Goal: Task Accomplishment & Management: Use online tool/utility

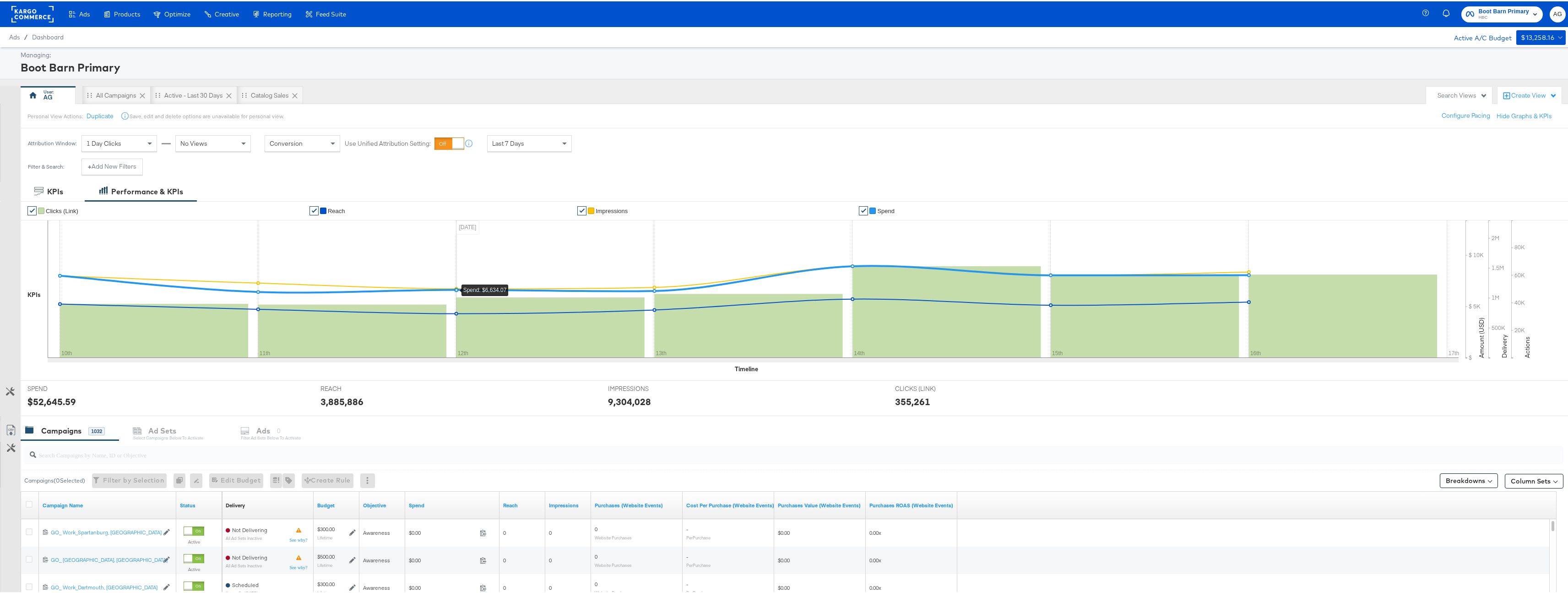
scroll to position [145, 0]
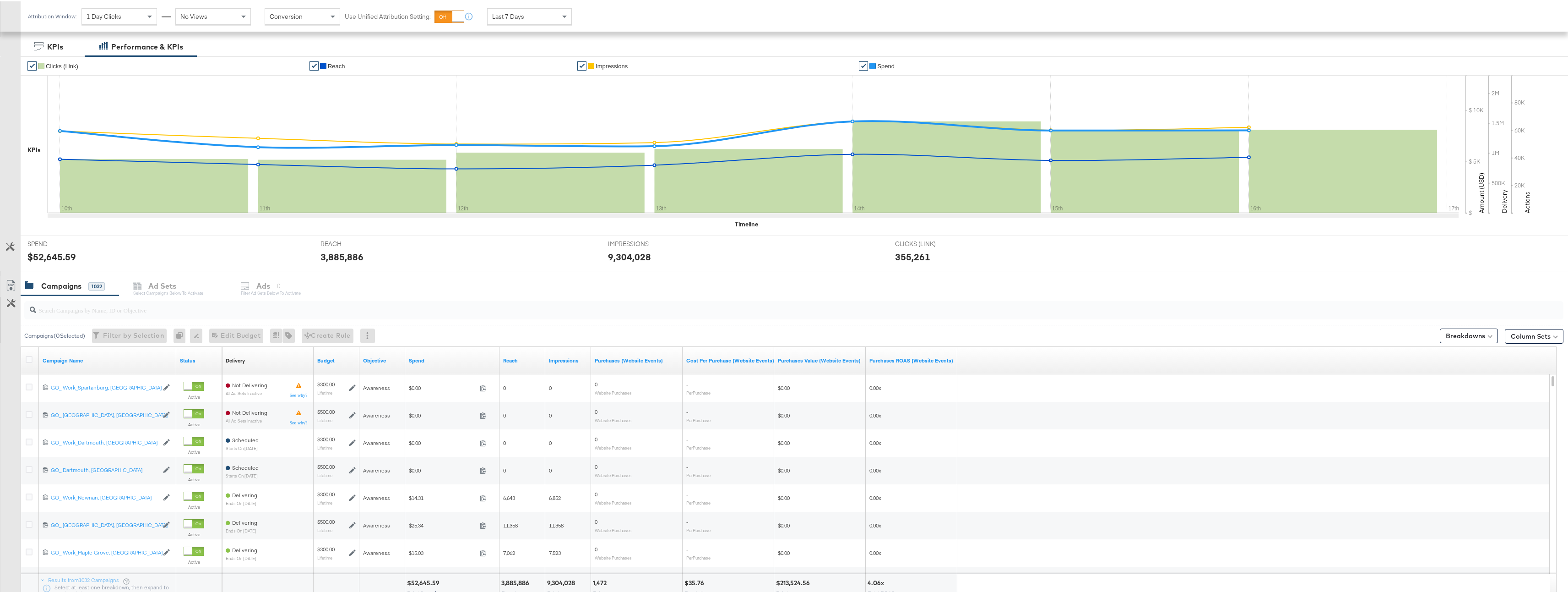
click at [324, 300] on input "search" at bounding box center [726, 305] width 1380 height 18
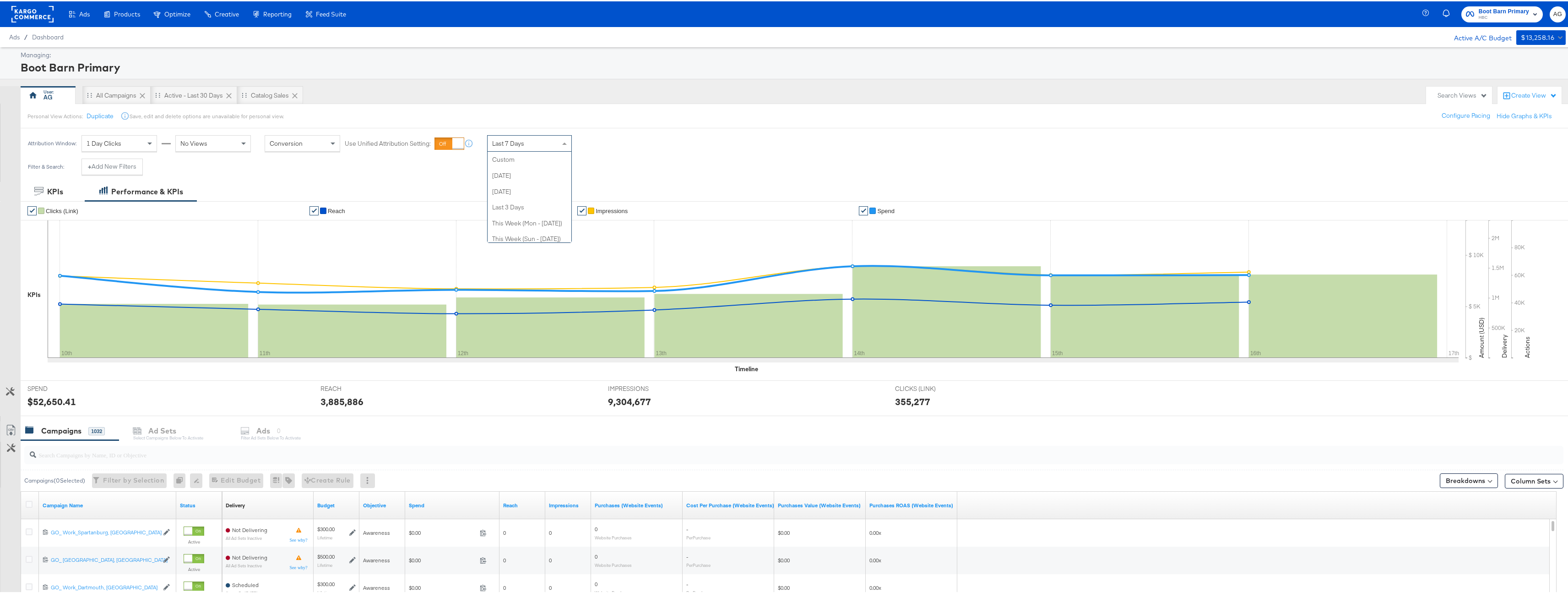
click at [543, 144] on div "Last 7 Days" at bounding box center [529, 143] width 84 height 16
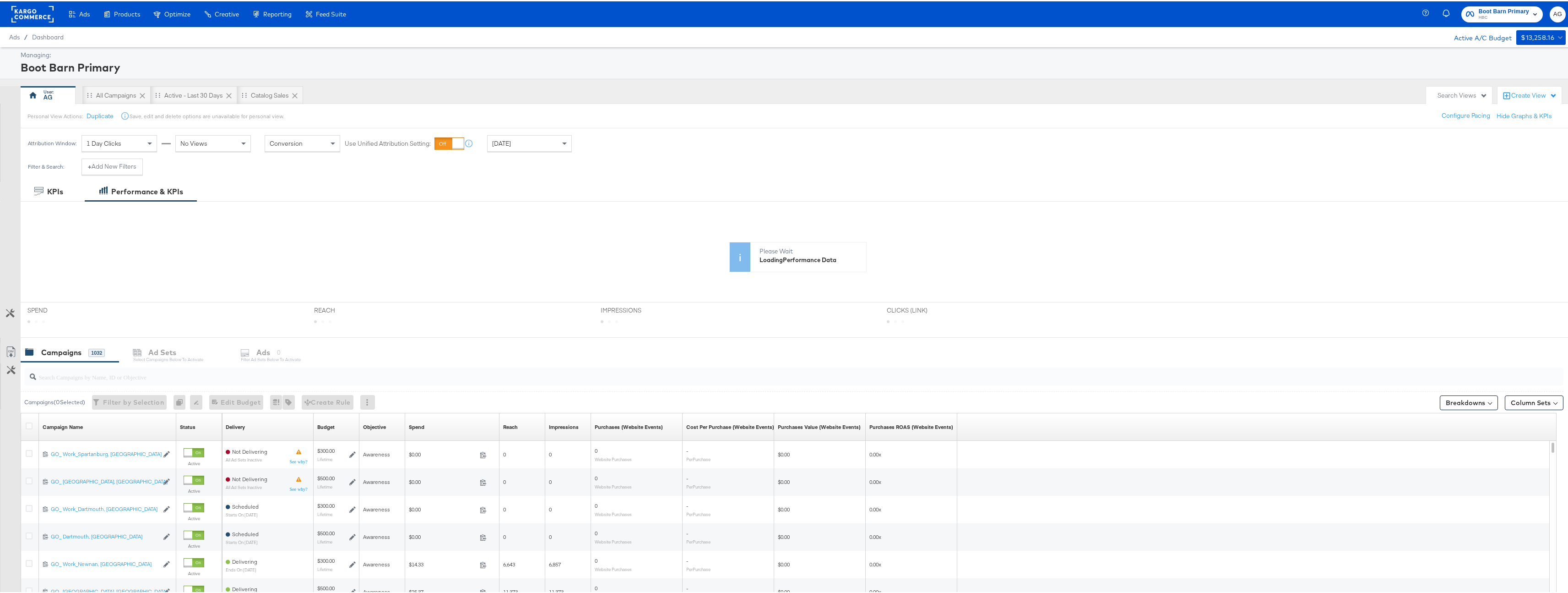
click at [692, 81] on div "Managing: Boot Barn Primary AG All Campaigns Active - Last 30 Days Catalog Sale…" at bounding box center [787, 385] width 1575 height 680
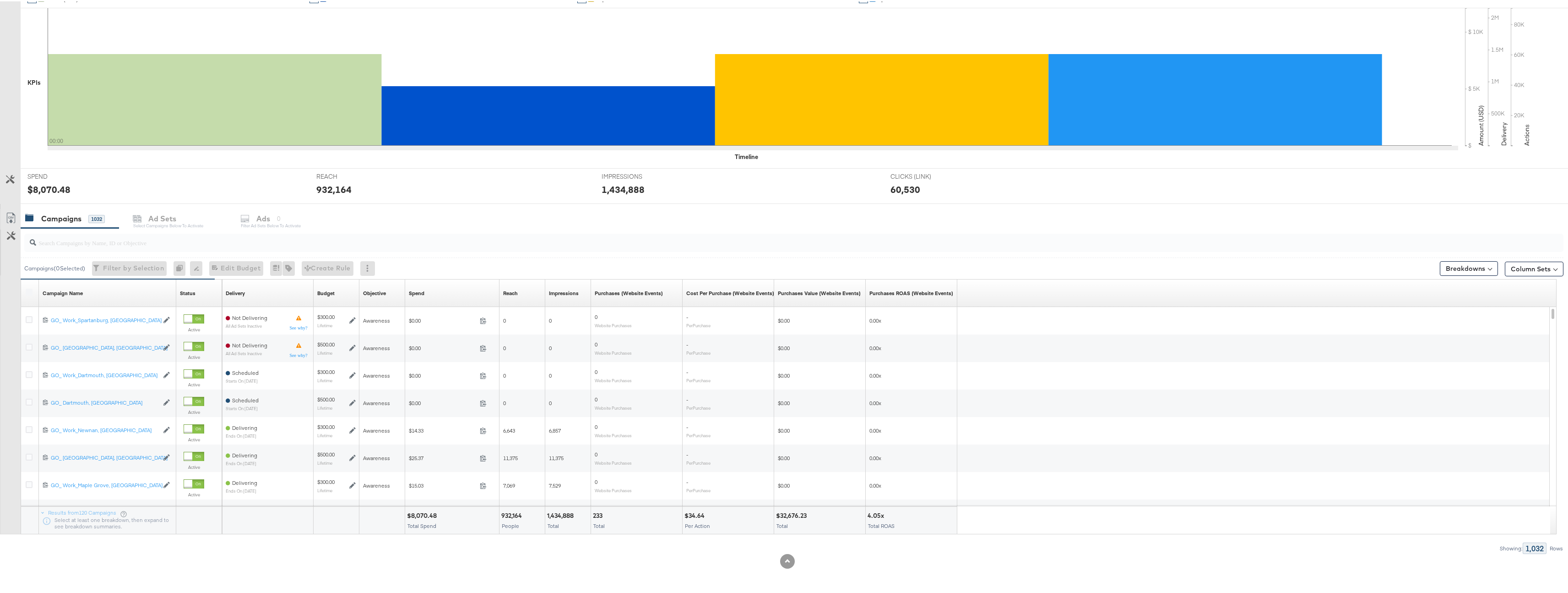
scroll to position [0, 0]
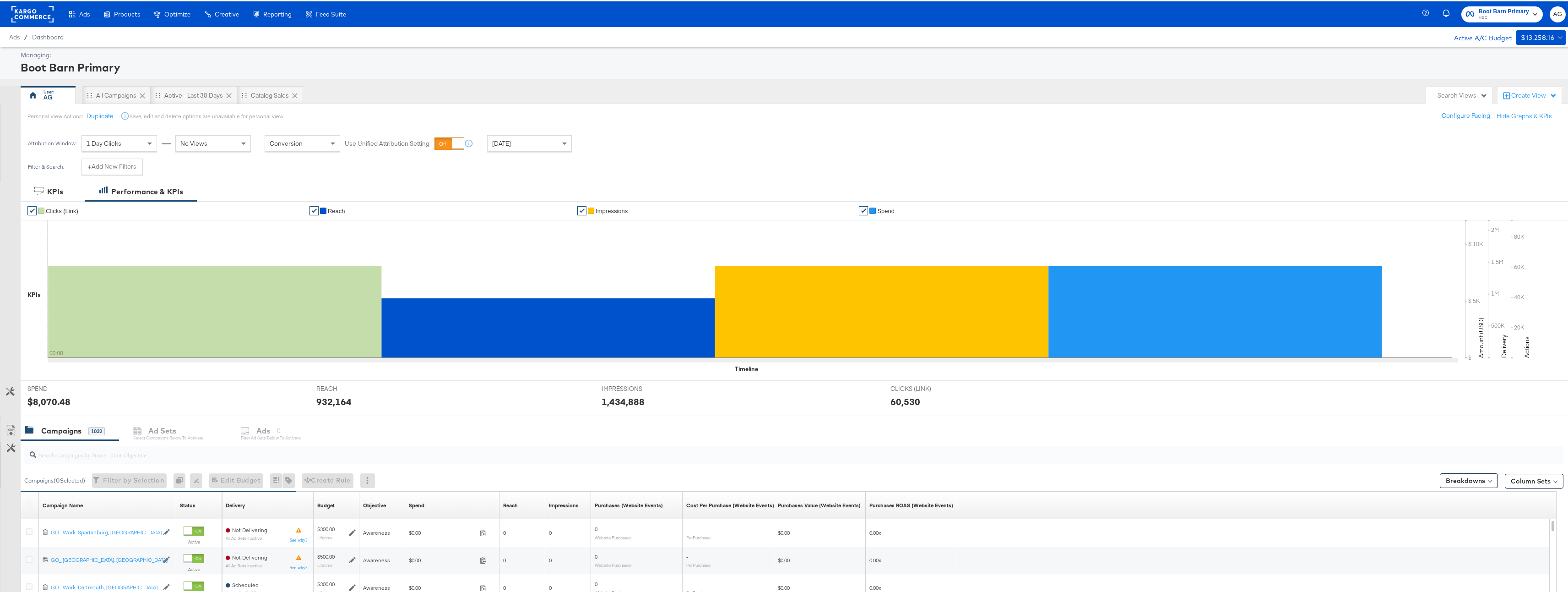
click at [27, 20] on rect at bounding box center [33, 13] width 43 height 17
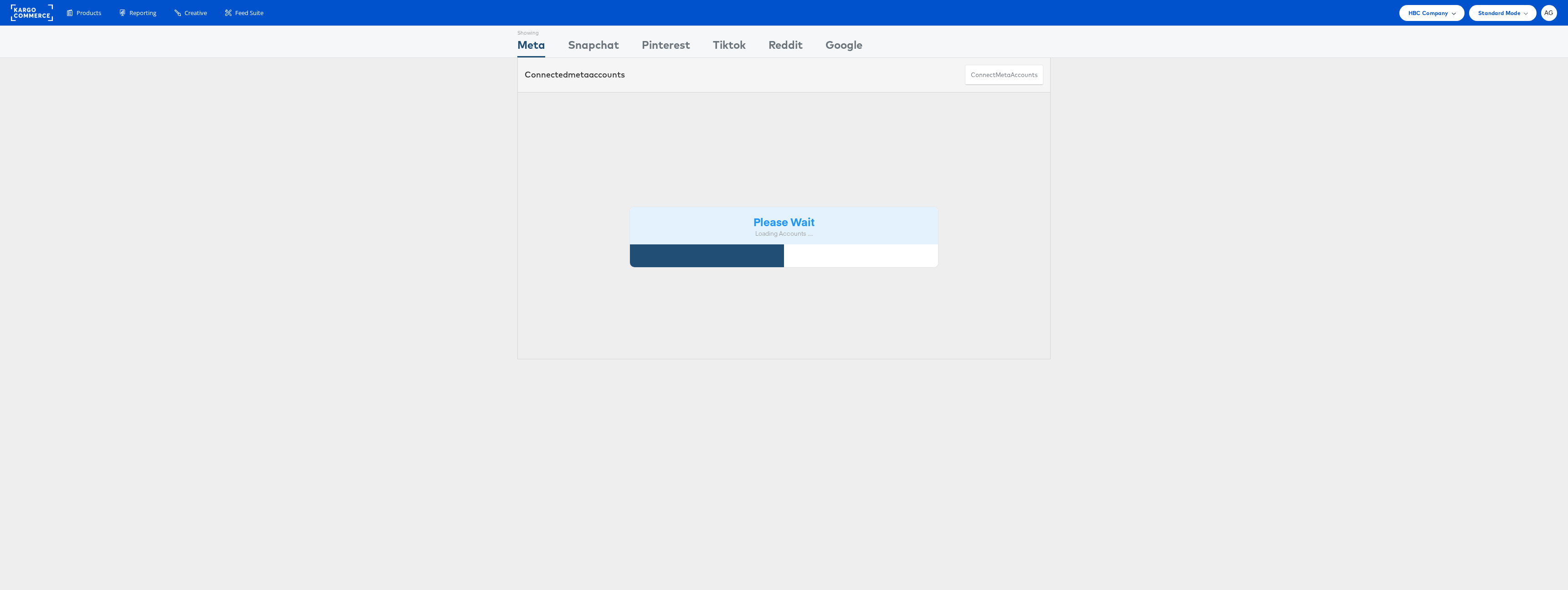
click at [1440, 13] on span "HBC Company" at bounding box center [1428, 13] width 40 height 10
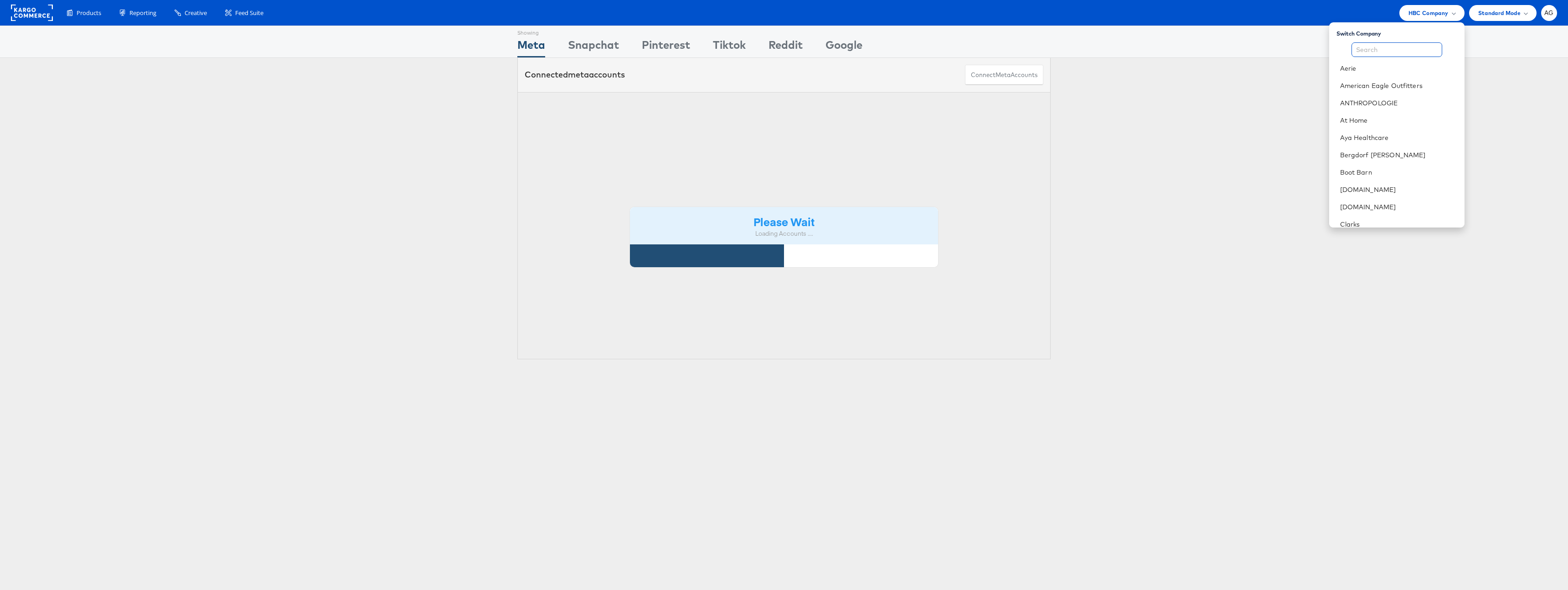
click at [1407, 52] on input "text" at bounding box center [1397, 49] width 91 height 15
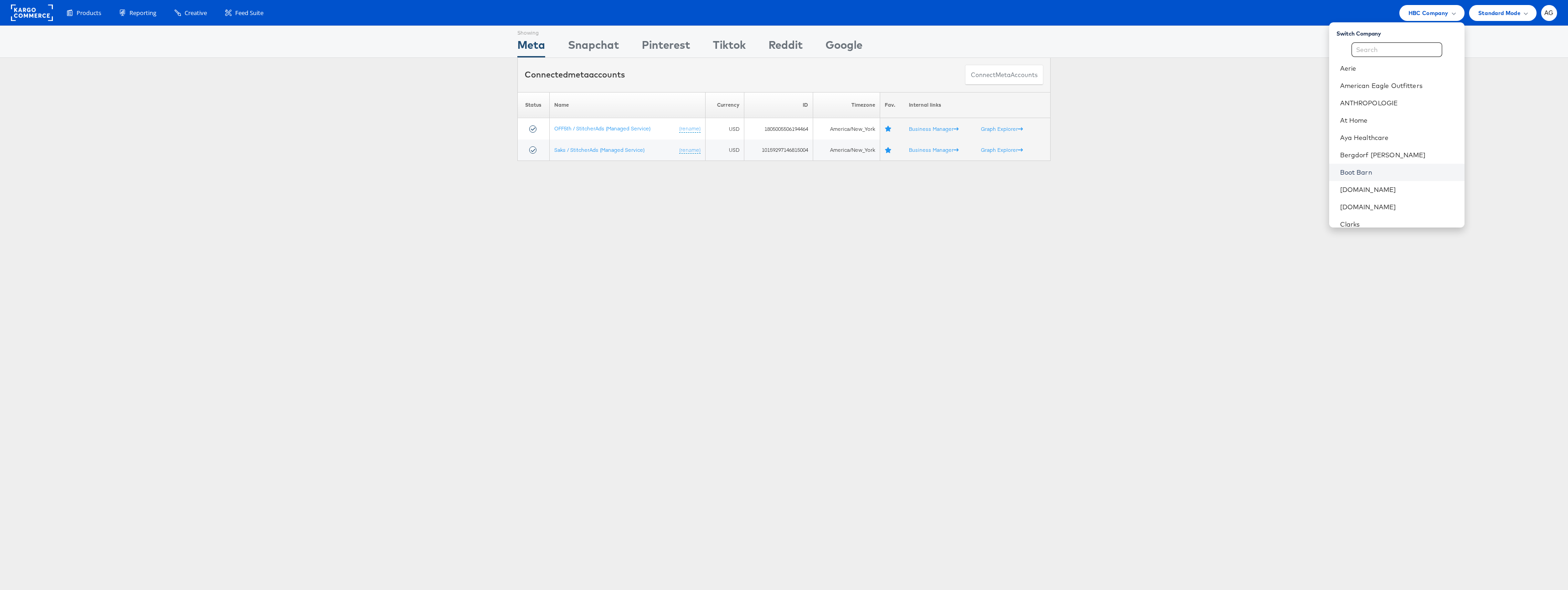
click at [1364, 171] on link "Boot Barn" at bounding box center [1398, 171] width 117 height 9
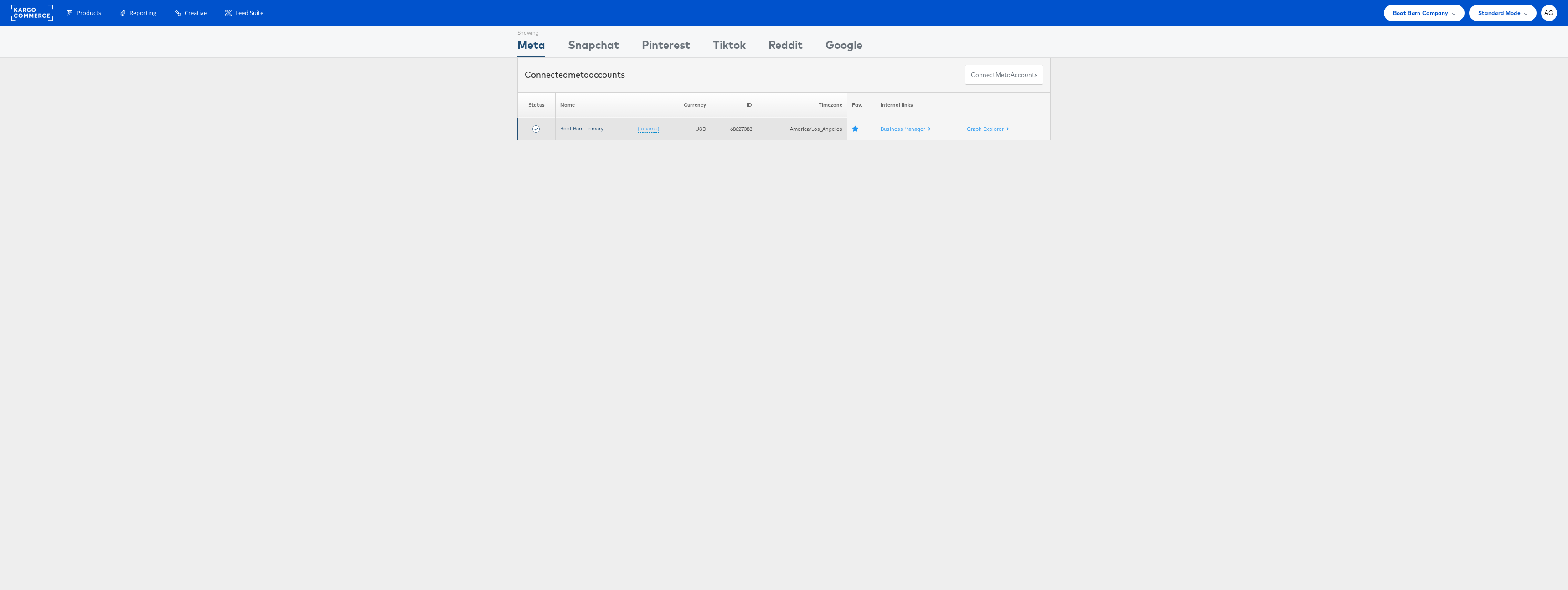
click at [574, 128] on link "Boot Barn Primary" at bounding box center [582, 128] width 43 height 7
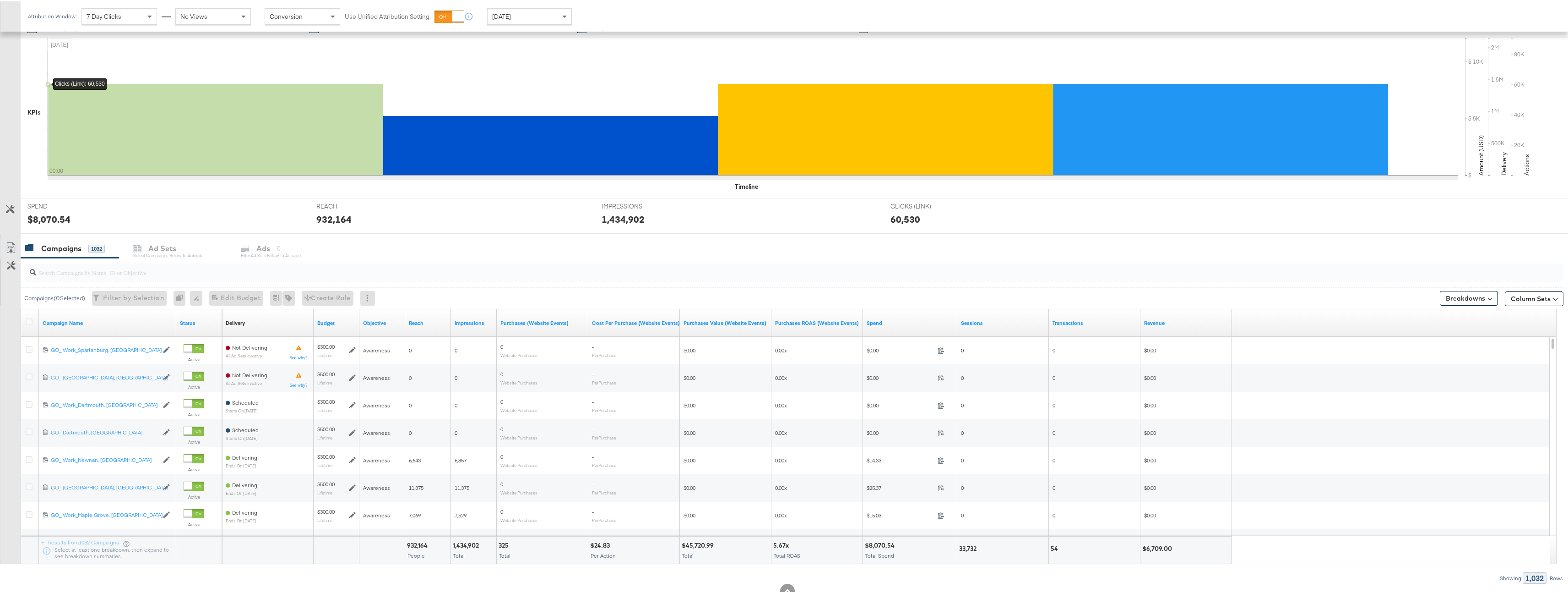
scroll to position [188, 0]
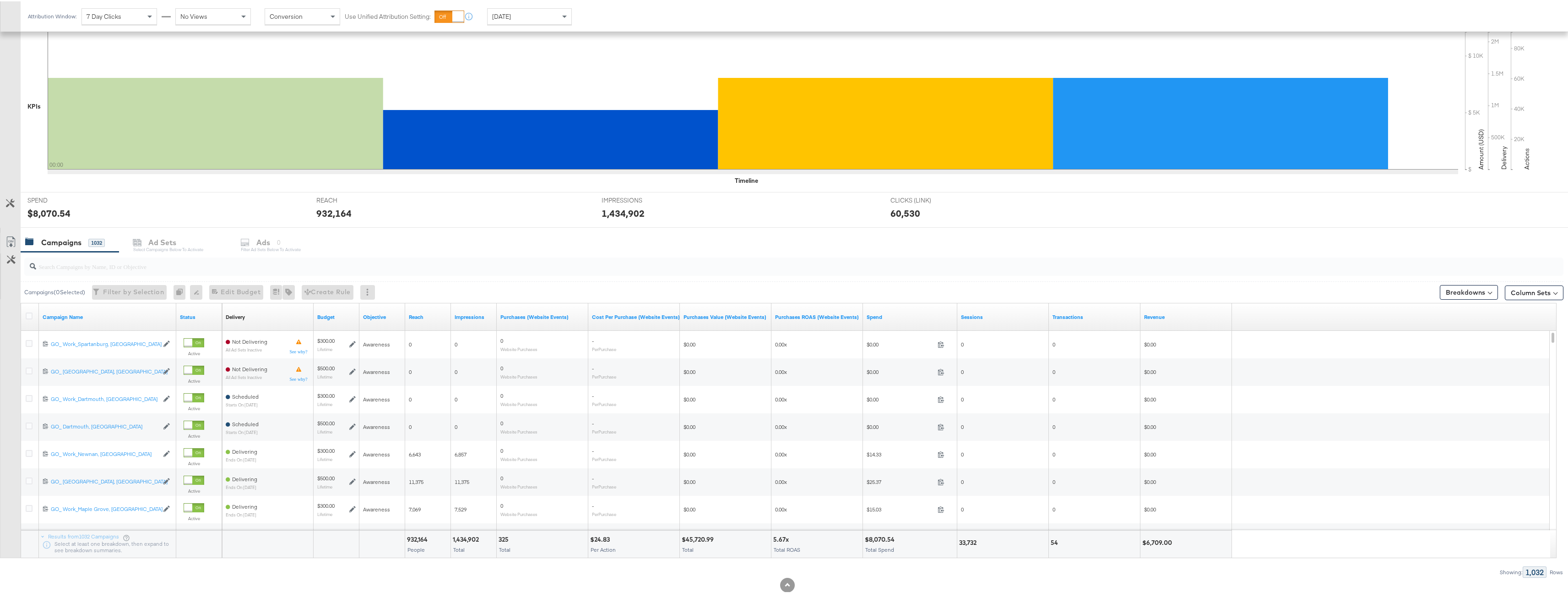
click at [80, 270] on div at bounding box center [793, 265] width 1538 height 19
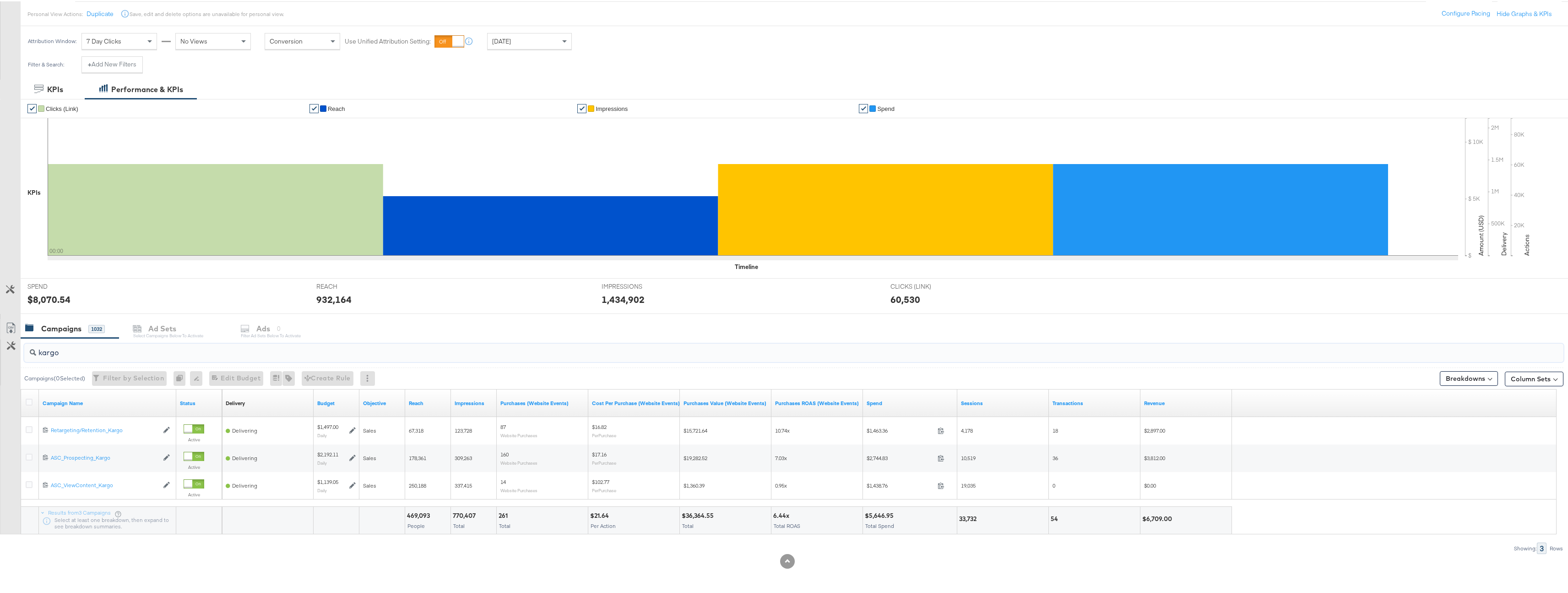
type input "kargo"
click at [556, 39] on div "[DATE]" at bounding box center [529, 40] width 84 height 16
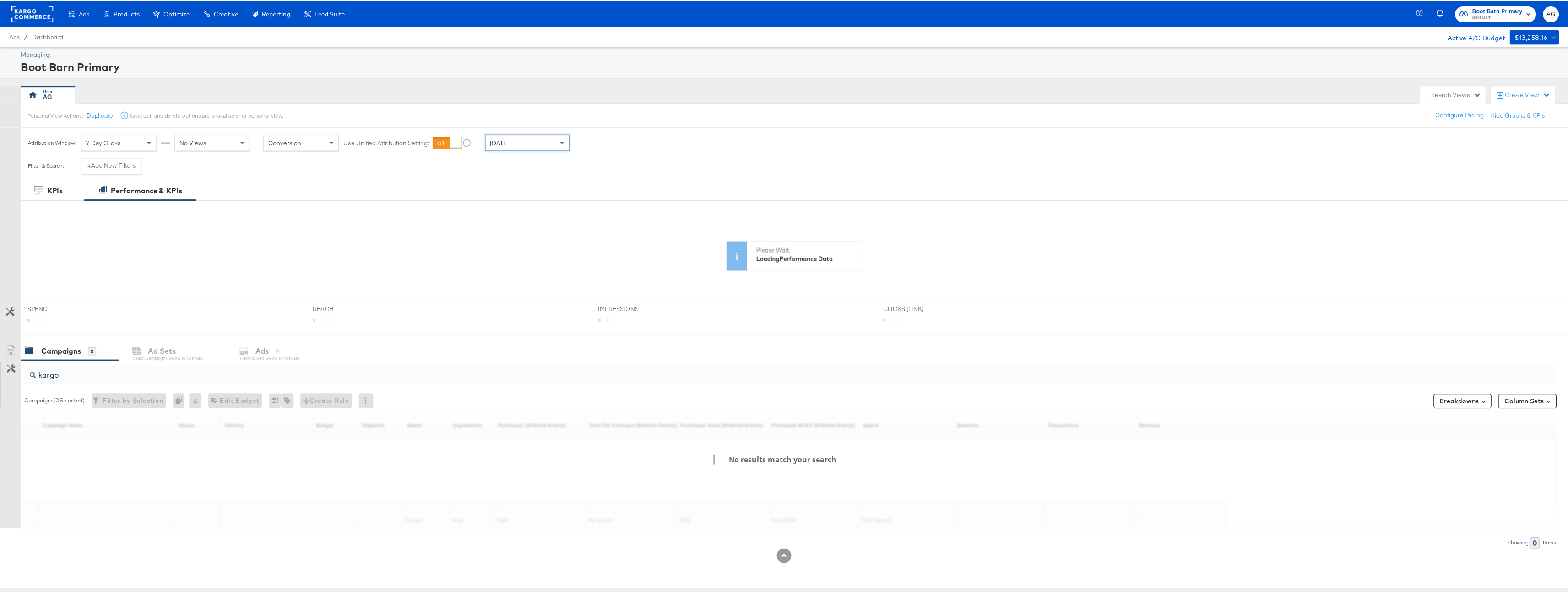
scroll to position [94, 0]
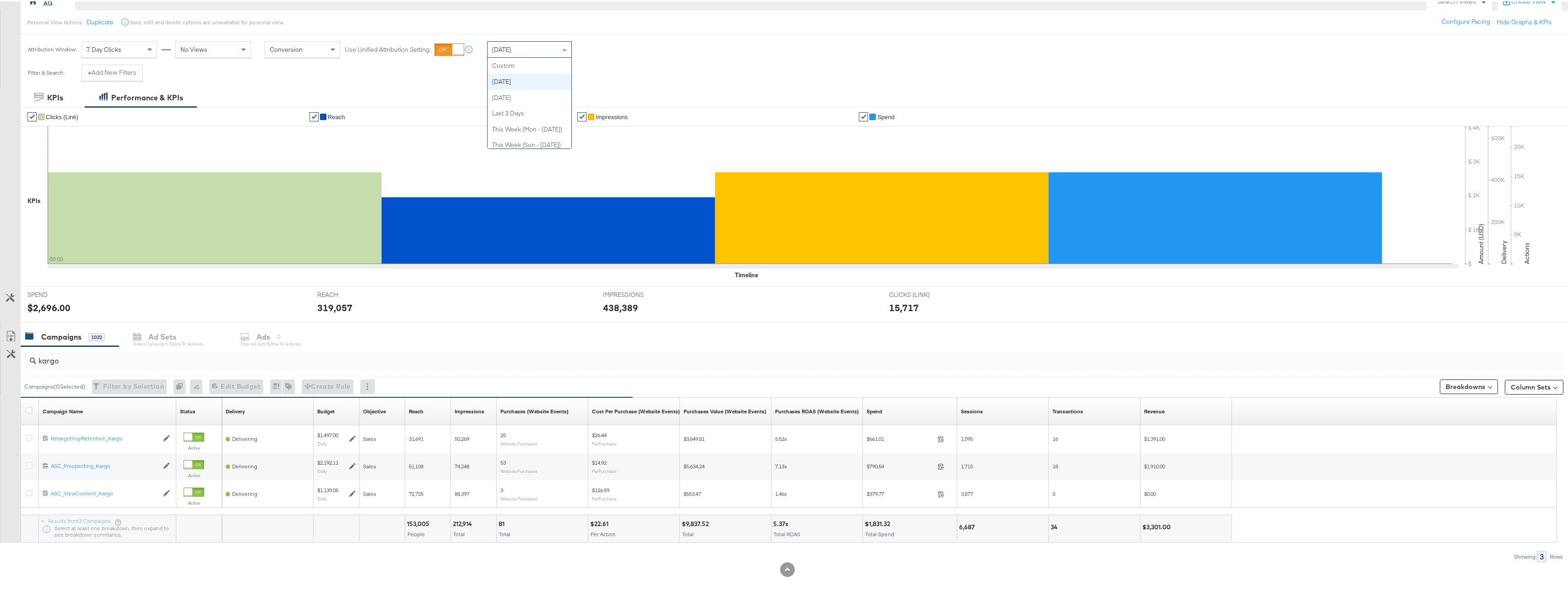
click at [558, 46] on div "[DATE]" at bounding box center [529, 49] width 84 height 16
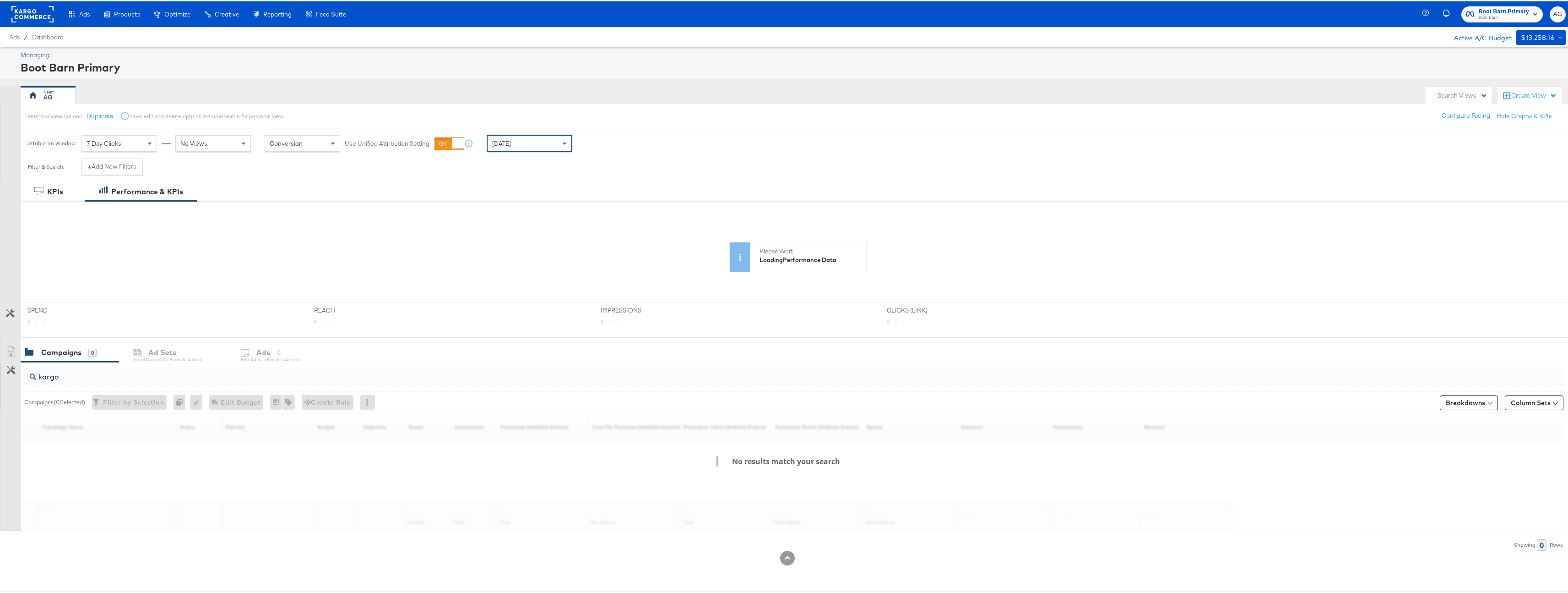
scroll to position [0, 0]
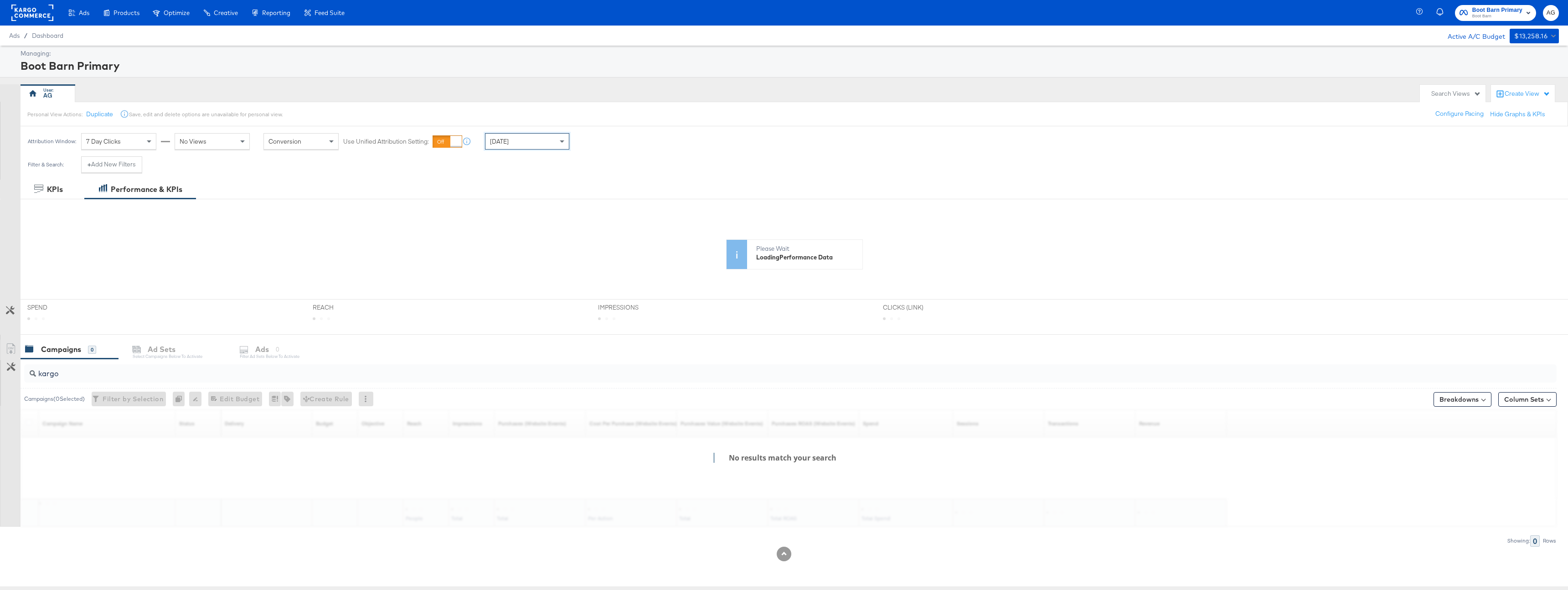
click at [701, 71] on div "Boot Barn Primary" at bounding box center [788, 66] width 1535 height 16
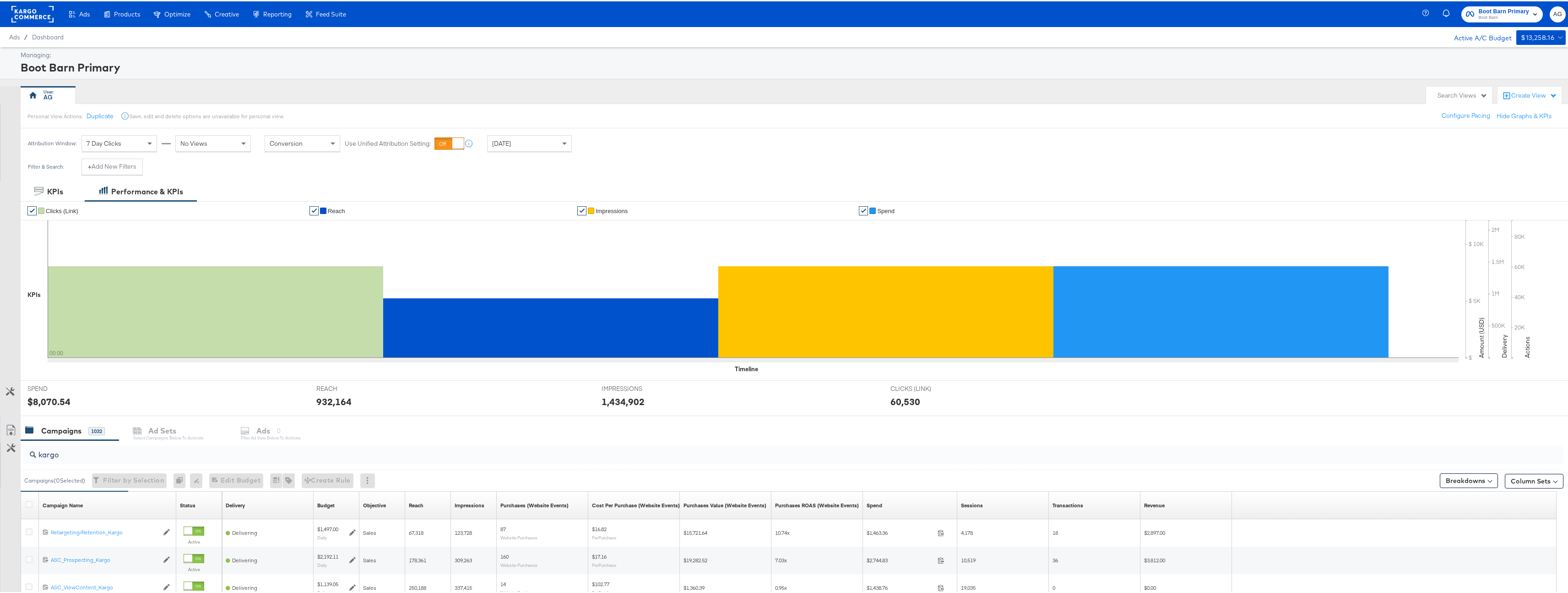
scroll to position [102, 0]
